Goal: Information Seeking & Learning: Learn about a topic

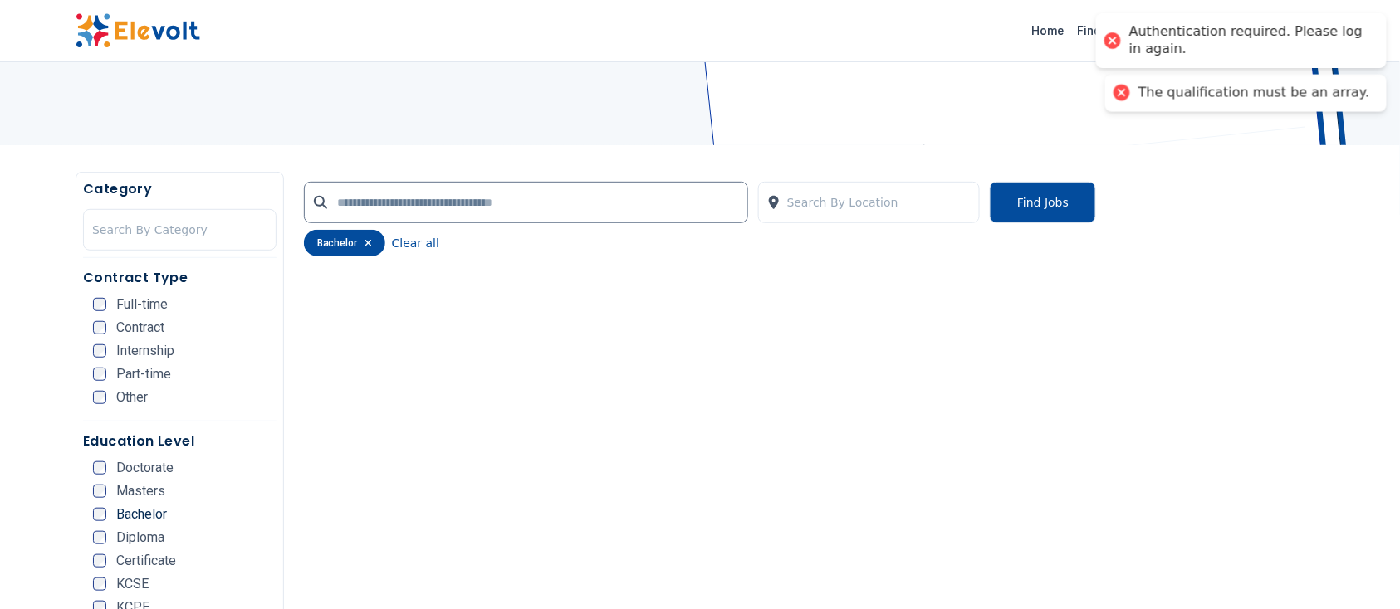
scroll to position [207, 0]
click at [369, 247] on icon "button" at bounding box center [368, 244] width 7 height 10
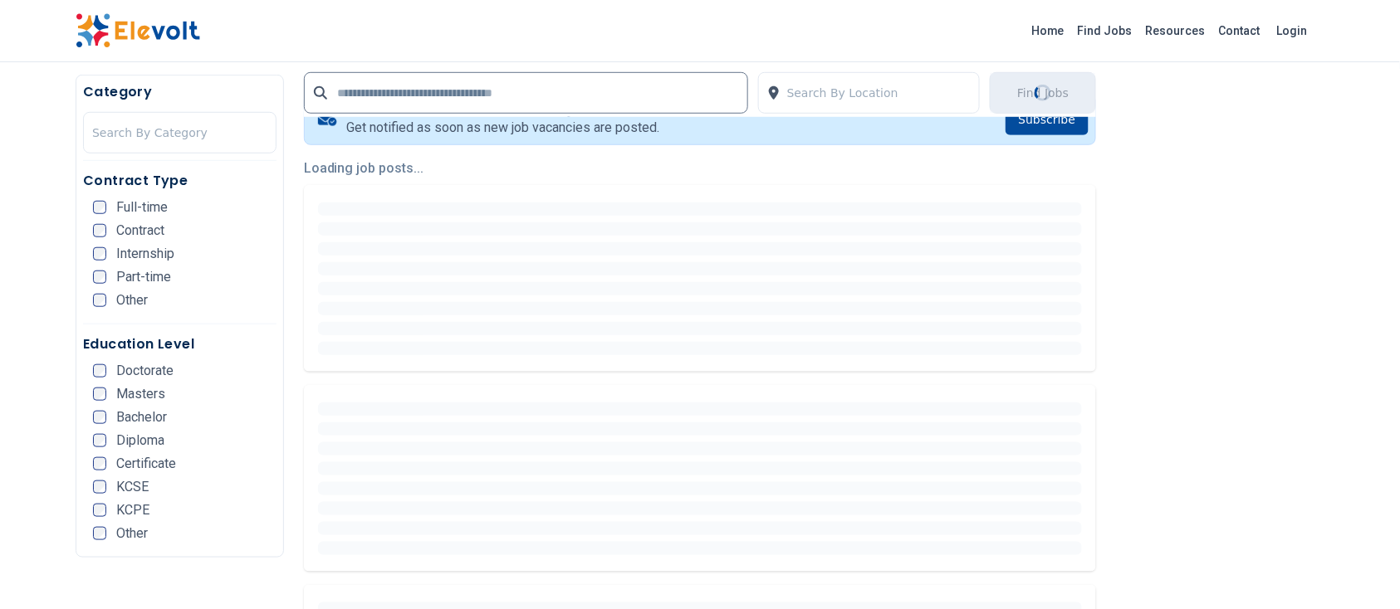
scroll to position [356, 0]
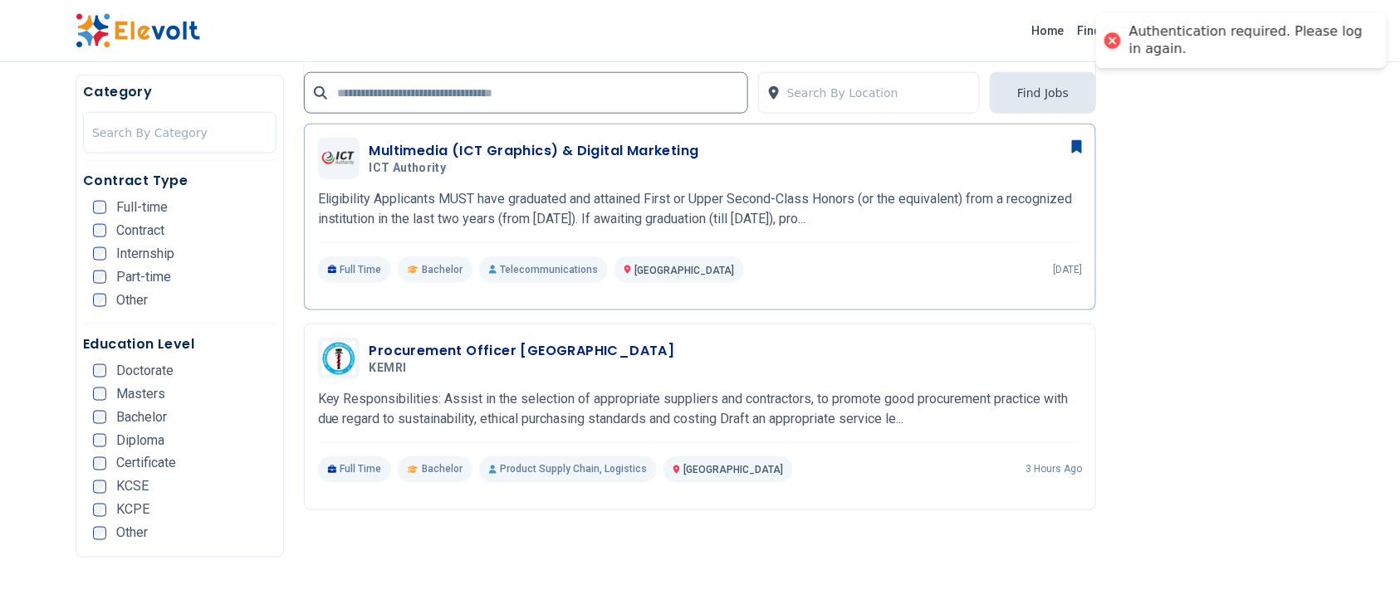
scroll to position [2656, 0]
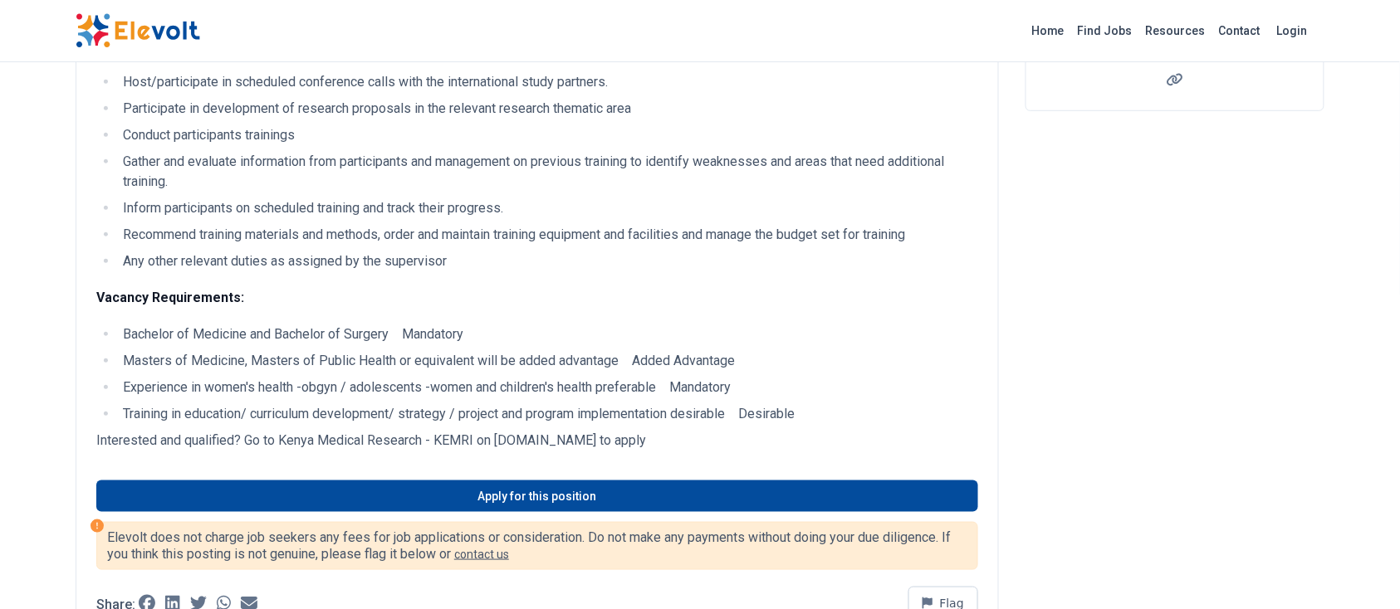
scroll to position [337, 0]
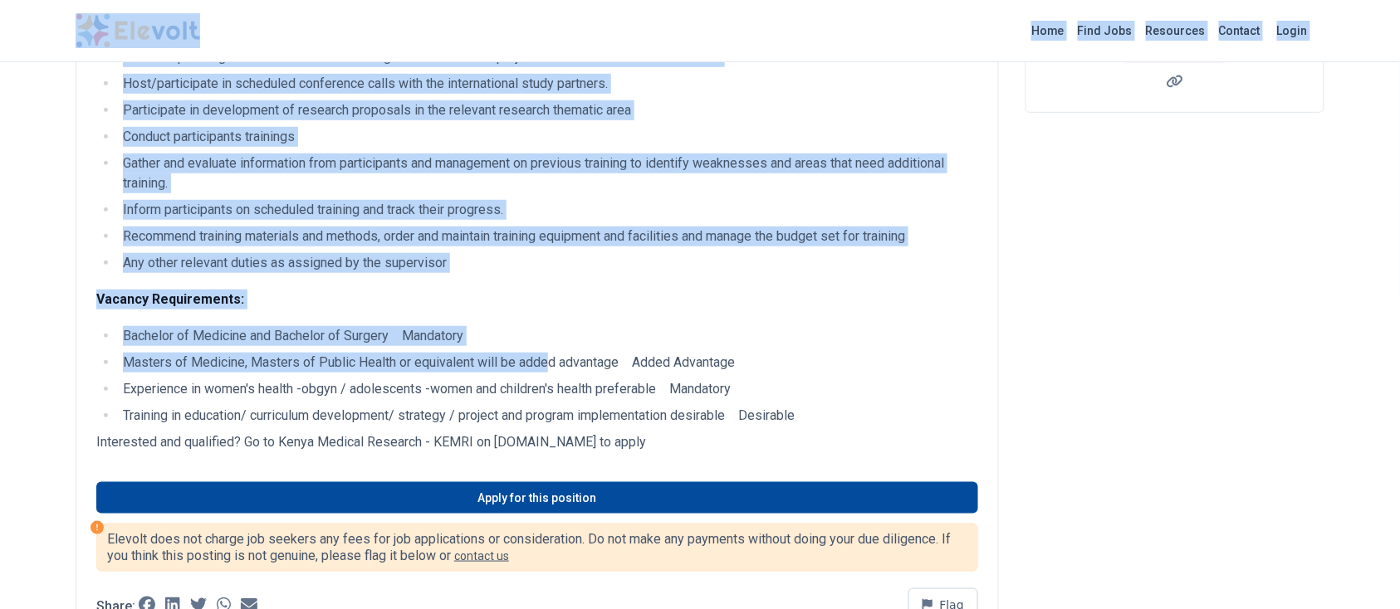
drag, startPoint x: 551, startPoint y: 368, endPoint x: 458, endPoint y: 56, distance: 324.7
click at [355, 166] on li "Gather and evaluate information from participants and management on previous tr…" at bounding box center [548, 174] width 860 height 40
